Goal: Transaction & Acquisition: Purchase product/service

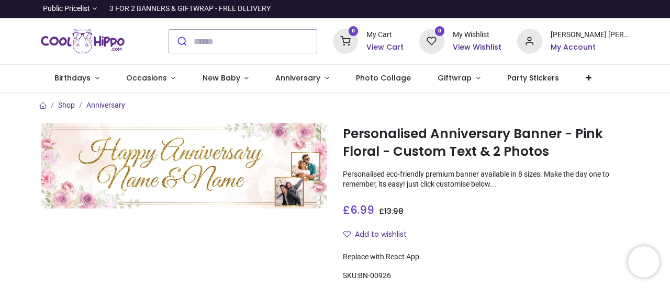
type input "**********"
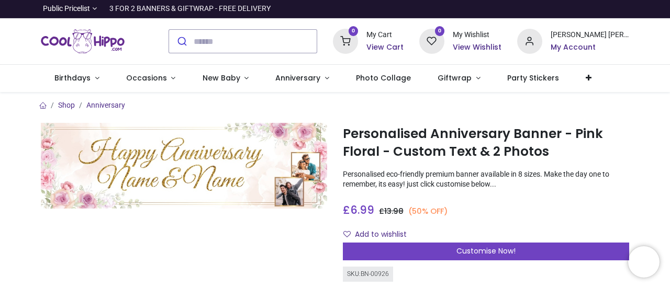
scroll to position [52, 0]
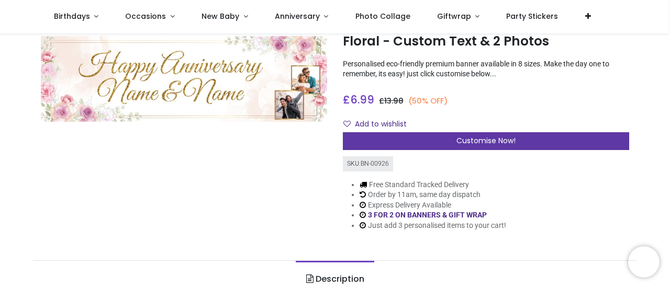
click at [458, 144] on span "Customise Now!" at bounding box center [485, 140] width 59 height 10
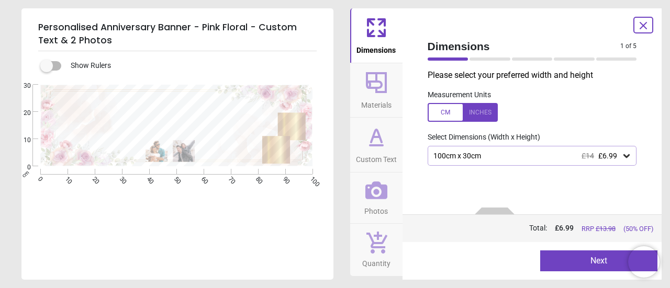
click at [476, 113] on div at bounding box center [462, 112] width 70 height 19
click at [623, 155] on icon at bounding box center [626, 156] width 6 height 4
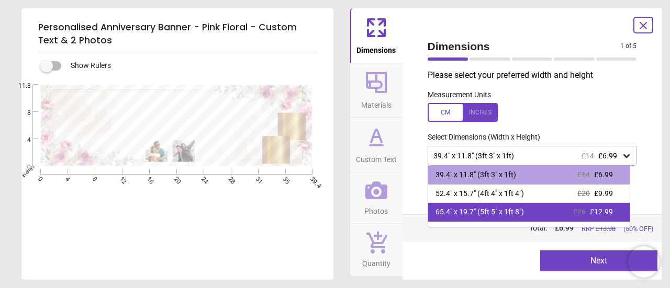
click at [591, 210] on span "£12.99" at bounding box center [600, 212] width 23 height 8
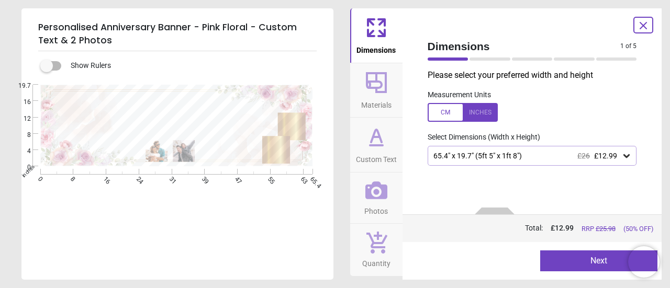
click at [586, 259] on button "Next" at bounding box center [598, 261] width 117 height 21
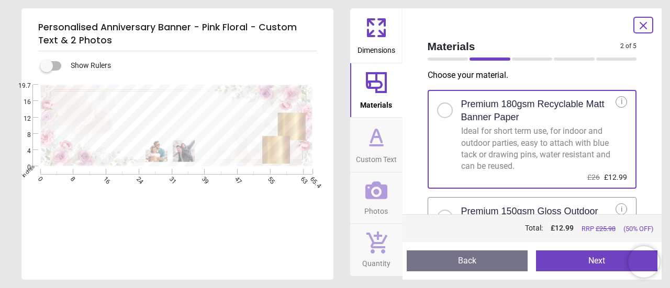
click at [586, 260] on button "Next" at bounding box center [596, 261] width 121 height 21
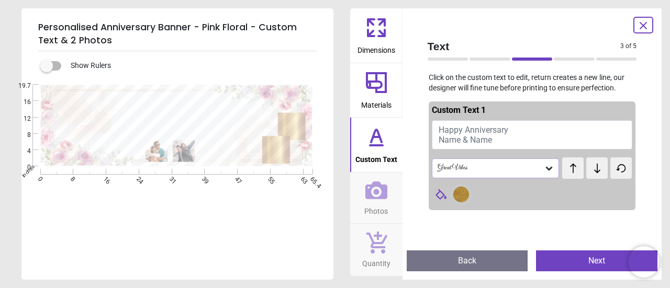
click at [396, 148] on button "Custom Text" at bounding box center [376, 145] width 52 height 54
click at [443, 142] on span "Happy Anniversary Name & Name" at bounding box center [473, 135] width 70 height 20
click at [87, 110] on div at bounding box center [163, 126] width 203 height 54
click at [498, 137] on button "Happy Anniversary Name & Name" at bounding box center [532, 134] width 201 height 29
click at [388, 134] on icon at bounding box center [376, 136] width 25 height 25
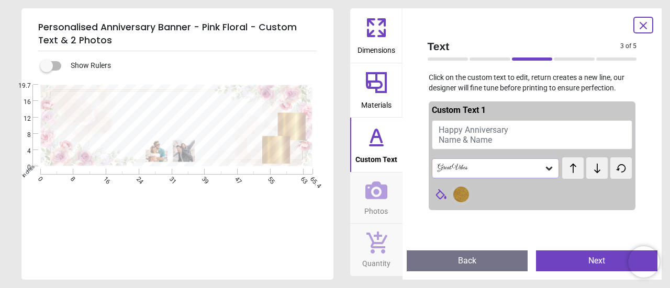
click at [493, 140] on span "Happy Anniversary Name & Name" at bounding box center [473, 135] width 70 height 20
click at [486, 141] on span "Happy Anniversary Name & Name" at bounding box center [473, 135] width 70 height 20
type textarea "*"
type textarea "**********"
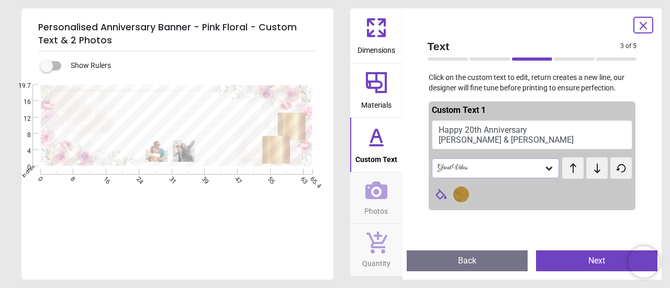
click at [546, 169] on icon at bounding box center [549, 169] width 6 height 4
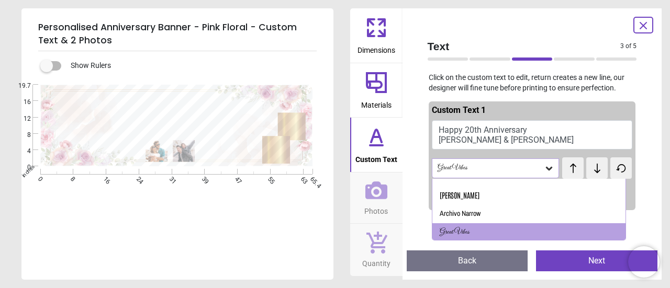
scroll to position [31, 0]
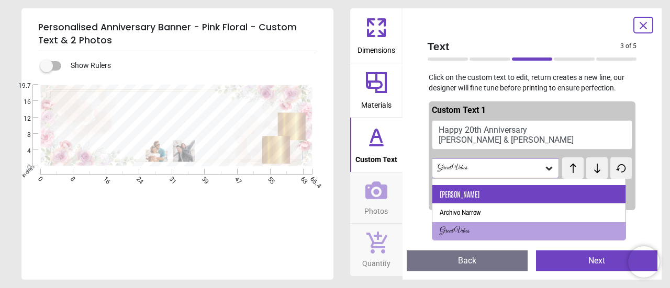
click at [484, 187] on div "[PERSON_NAME]" at bounding box center [529, 194] width 194 height 19
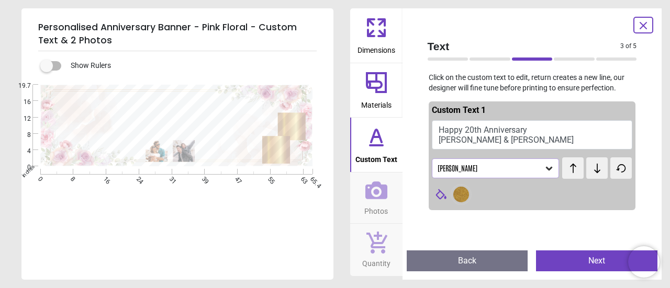
click at [497, 170] on div "[PERSON_NAME]" at bounding box center [490, 168] width 108 height 9
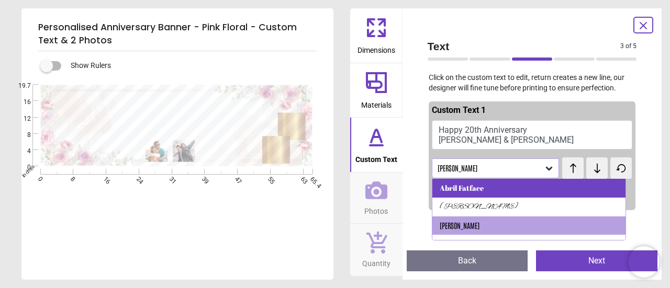
click at [467, 191] on div "Abril Fatface" at bounding box center [461, 188] width 44 height 10
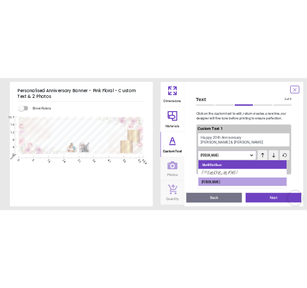
scroll to position [0, 0]
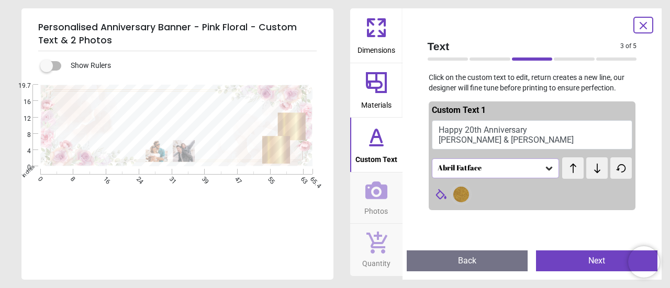
click at [546, 168] on icon at bounding box center [549, 169] width 6 height 4
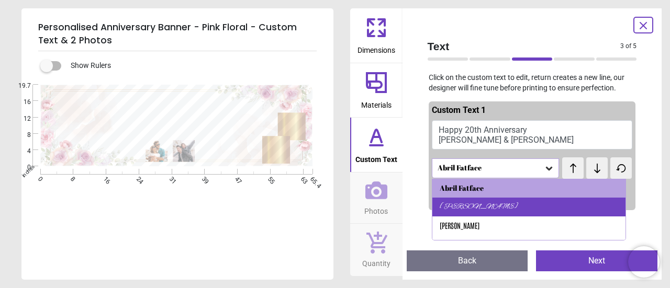
click at [505, 202] on div "[PERSON_NAME]" at bounding box center [529, 207] width 194 height 19
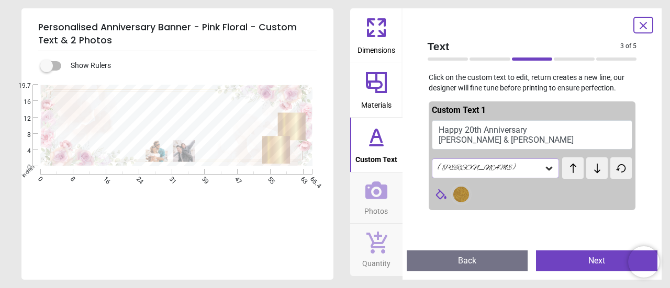
click at [544, 170] on icon at bounding box center [548, 168] width 10 height 10
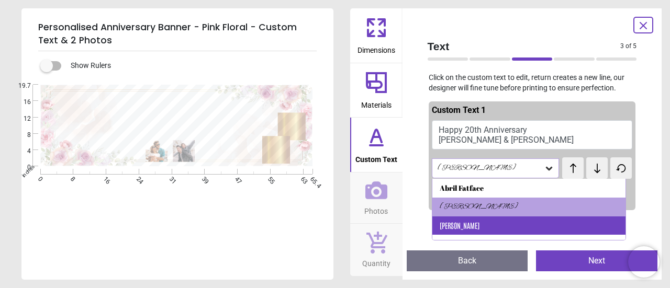
click at [484, 226] on div "[PERSON_NAME]" at bounding box center [529, 226] width 194 height 19
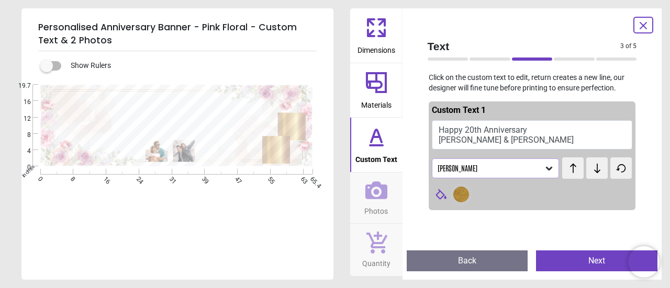
click at [546, 167] on icon at bounding box center [549, 169] width 6 height 4
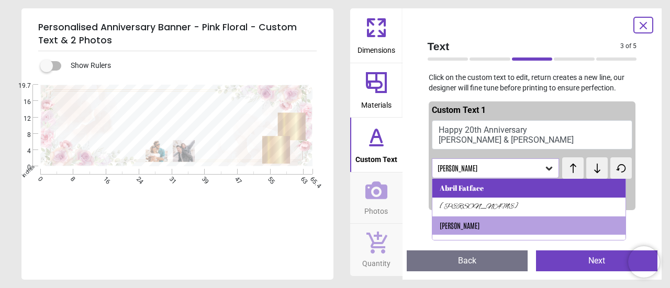
click at [489, 188] on div "Abril Fatface" at bounding box center [529, 188] width 194 height 19
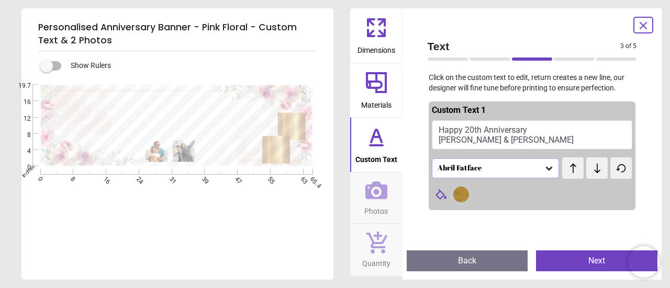
click at [565, 169] on icon at bounding box center [573, 168] width 16 height 10
click at [443, 194] on icon at bounding box center [440, 194] width 10 height 10
click at [590, 261] on button "Next" at bounding box center [596, 261] width 121 height 21
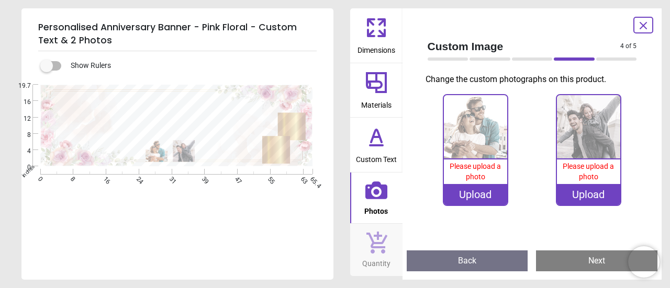
click at [464, 195] on div "Upload" at bounding box center [475, 194] width 63 height 21
click at [534, 215] on div "0% Please upload a photo Upload 0% Please upload a photo Upload" at bounding box center [532, 155] width 226 height 122
click at [455, 178] on div "Please upload a photo" at bounding box center [475, 172] width 63 height 25
click at [372, 29] on icon at bounding box center [376, 27] width 25 height 25
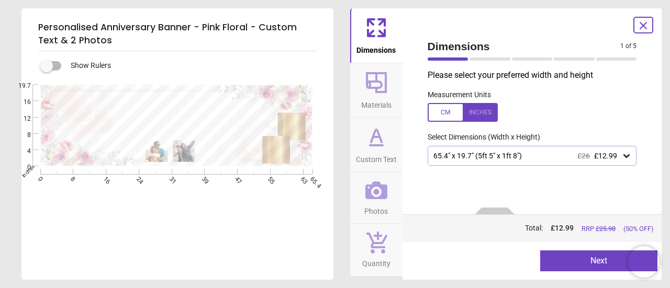
click at [338, 54] on div "**********" at bounding box center [335, 144] width 670 height 288
click at [376, 146] on icon at bounding box center [376, 136] width 25 height 25
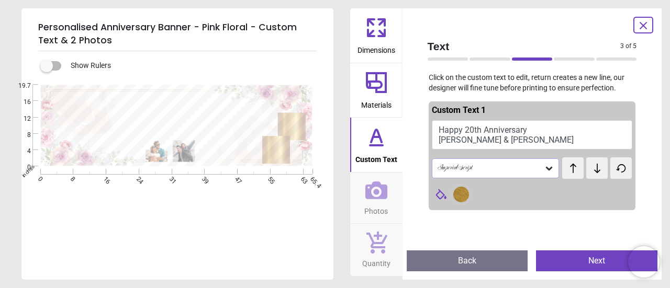
click at [373, 213] on span "Photos" at bounding box center [376, 209] width 24 height 16
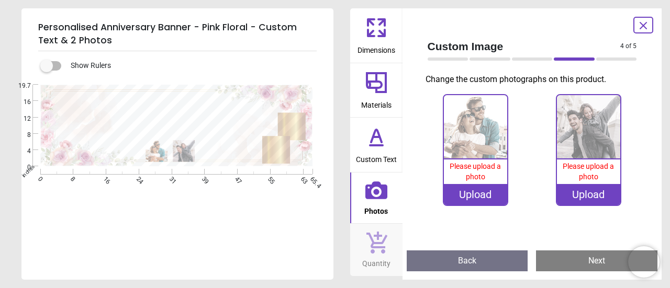
click at [376, 212] on span "Photos" at bounding box center [376, 209] width 24 height 16
click at [472, 195] on div "Upload" at bounding box center [475, 194] width 63 height 21
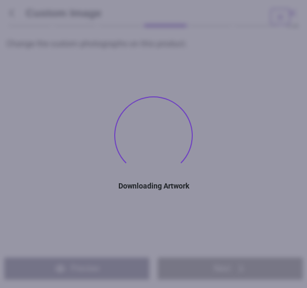
type textarea "**********"
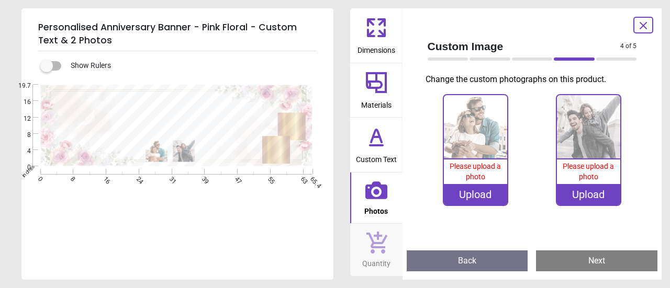
click at [474, 195] on div "Upload" at bounding box center [475, 194] width 63 height 21
click at [483, 193] on div "Upload" at bounding box center [475, 194] width 63 height 21
click at [478, 194] on div "Upload" at bounding box center [475, 194] width 63 height 21
click at [483, 192] on div "Upload" at bounding box center [475, 194] width 63 height 21
click at [477, 193] on div "Upload" at bounding box center [475, 194] width 63 height 21
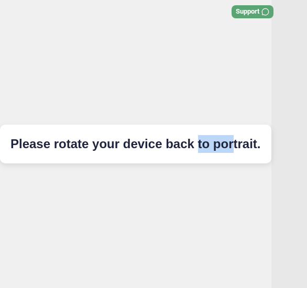
drag, startPoint x: 232, startPoint y: 87, endPoint x: 201, endPoint y: 116, distance: 41.8
click at [201, 116] on div "Please rotate your device back to portrait." at bounding box center [135, 144] width 271 height 288
drag, startPoint x: 181, startPoint y: 117, endPoint x: 154, endPoint y: 43, distance: 78.6
click at [161, 35] on div "Please rotate your device back to portrait." at bounding box center [135, 144] width 271 height 288
